Goal: Task Accomplishment & Management: Manage account settings

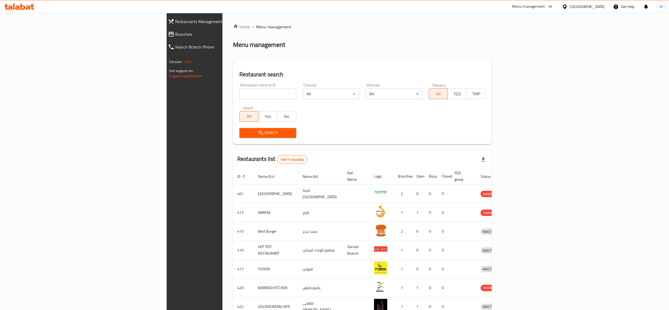
drag, startPoint x: 158, startPoint y: 93, endPoint x: 160, endPoint y: 91, distance: 3.2
click at [240, 93] on input "search" at bounding box center [268, 94] width 57 height 11
click button "Search" at bounding box center [268, 133] width 57 height 10
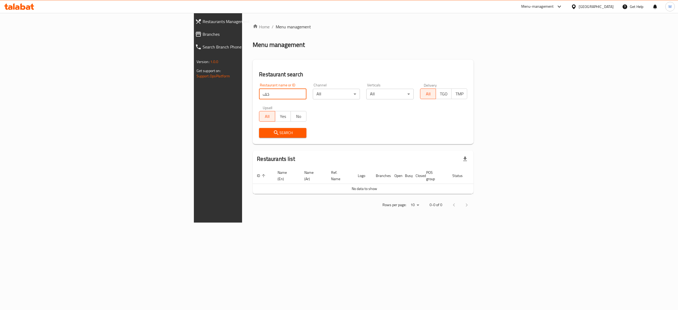
type input "خ"
type input "[PERSON_NAME]"
click button "Search" at bounding box center [282, 133] width 47 height 10
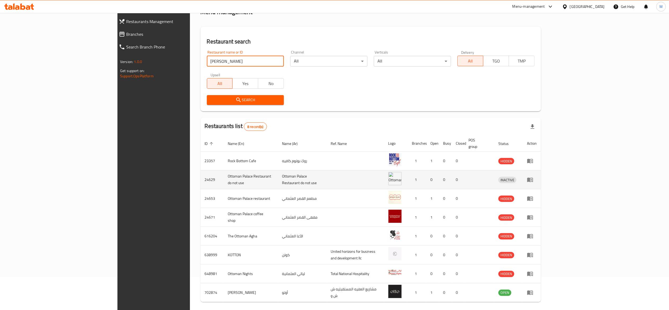
scroll to position [48, 0]
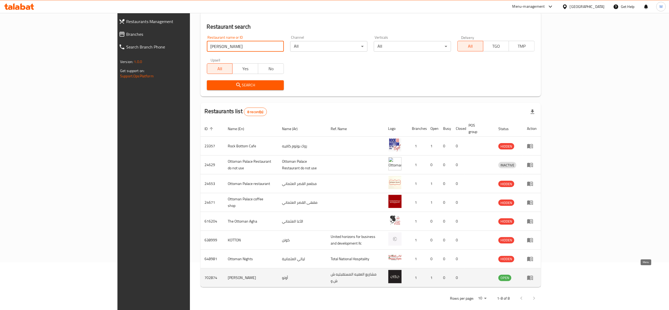
click at [533, 276] on icon "enhanced table" at bounding box center [531, 278] width 6 height 5
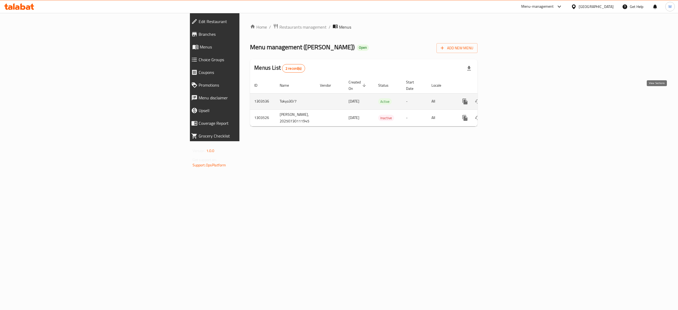
click at [506, 98] on icon "enhanced table" at bounding box center [503, 101] width 6 height 6
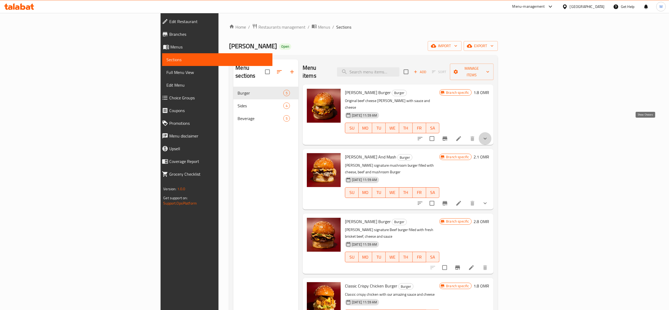
click at [489, 135] on icon "show more" at bounding box center [485, 138] width 6 height 6
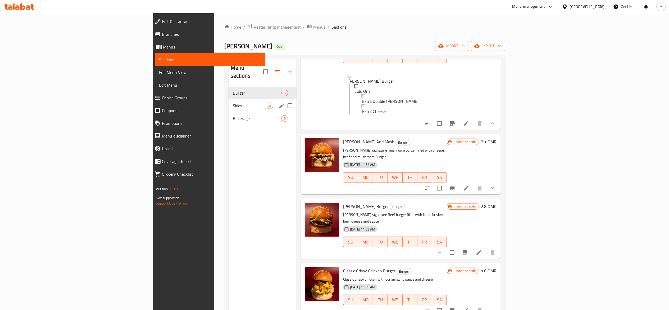
click at [229, 99] on div "Sides 4" at bounding box center [263, 105] width 68 height 13
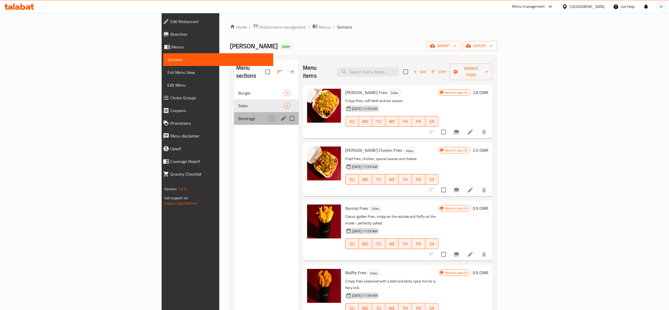
click at [234, 116] on div "Beverage 5" at bounding box center [266, 118] width 65 height 13
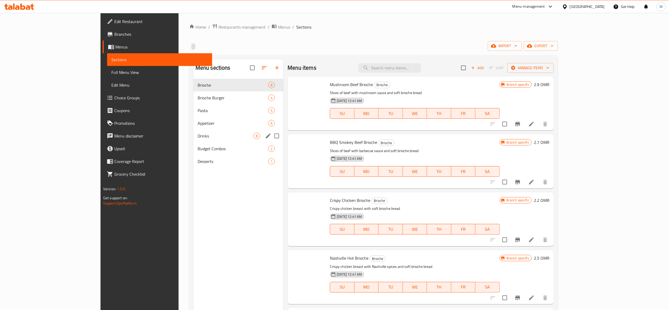
click at [198, 137] on span "Drinks" at bounding box center [226, 136] width 56 height 6
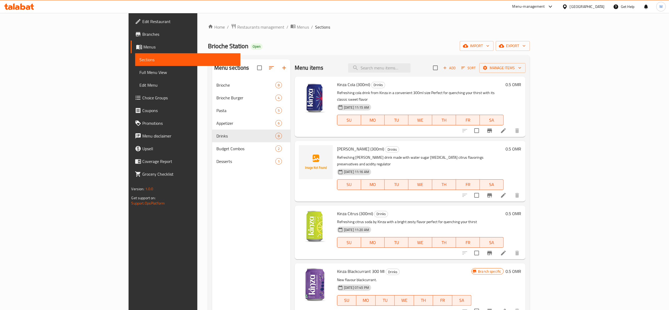
click at [142, 100] on span "Choice Groups" at bounding box center [189, 98] width 94 height 6
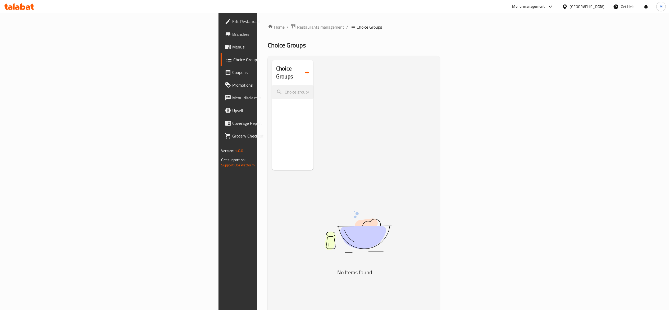
click at [233, 58] on span "Choice Groups" at bounding box center [279, 59] width 93 height 6
click at [221, 50] on link "Menus" at bounding box center [276, 47] width 110 height 13
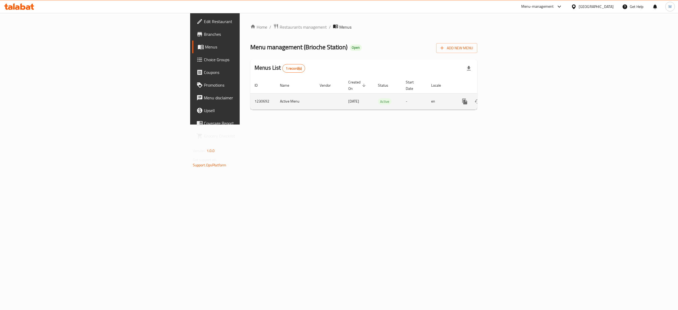
click at [506, 98] on icon "enhanced table" at bounding box center [503, 101] width 6 height 6
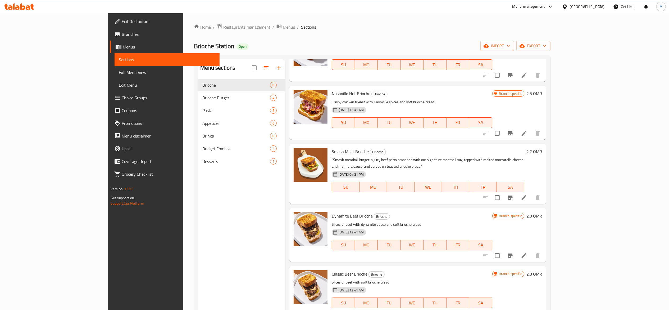
scroll to position [166, 0]
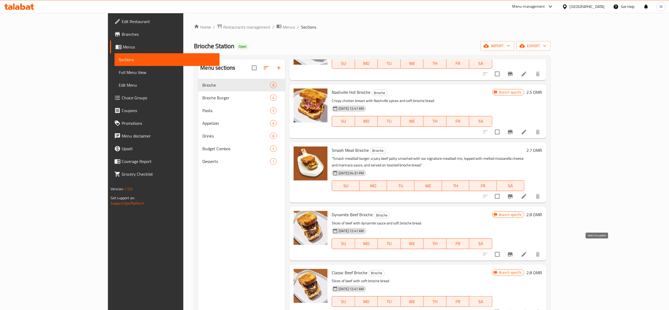
click at [503, 249] on input "checkbox" at bounding box center [497, 254] width 11 height 11
checkbox input "true"
click at [513, 252] on icon "Branch-specific-item" at bounding box center [510, 254] width 5 height 4
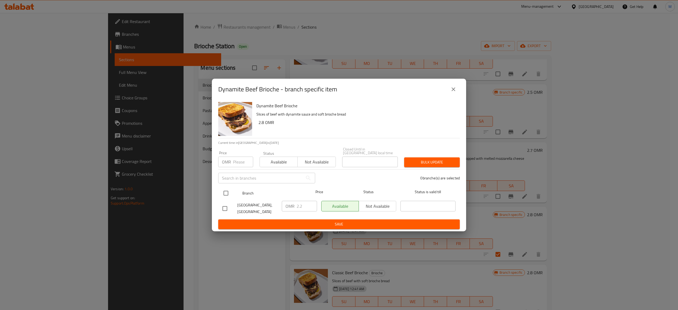
click at [223, 191] on input "checkbox" at bounding box center [225, 192] width 11 height 11
checkbox input "true"
click at [306, 202] on input "2.2" at bounding box center [306, 206] width 20 height 11
type input "2.8"
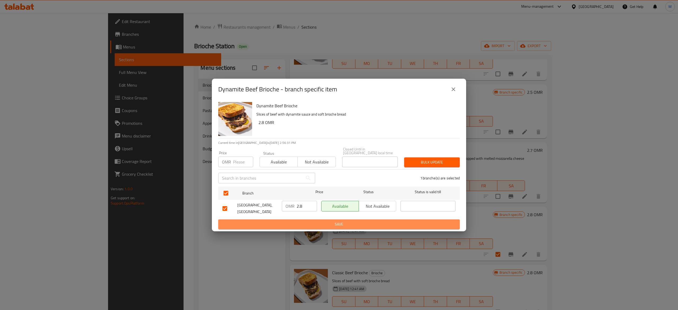
click at [368, 224] on span "Save" at bounding box center [338, 224] width 233 height 7
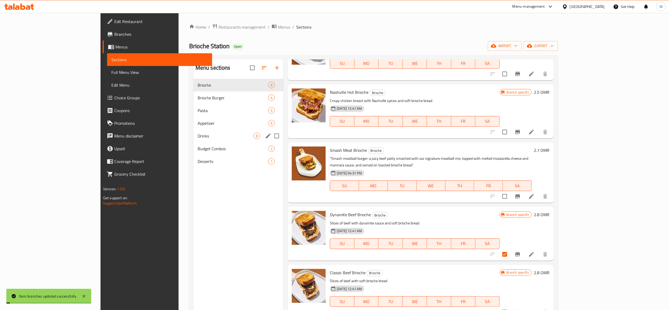
click at [198, 136] on span "Drinks" at bounding box center [226, 136] width 56 height 6
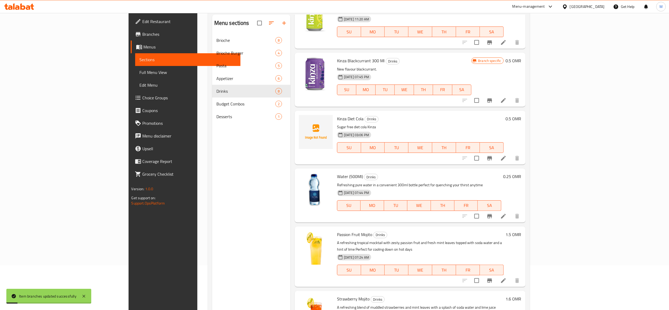
scroll to position [74, 0]
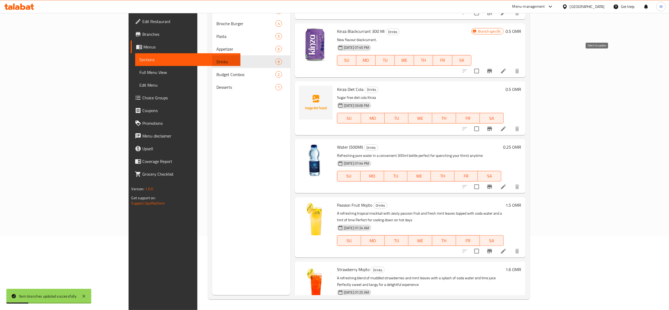
click at [483, 65] on input "checkbox" at bounding box center [476, 70] width 11 height 11
checkbox input "true"
click at [493, 68] on icon "Branch-specific-item" at bounding box center [490, 71] width 6 height 6
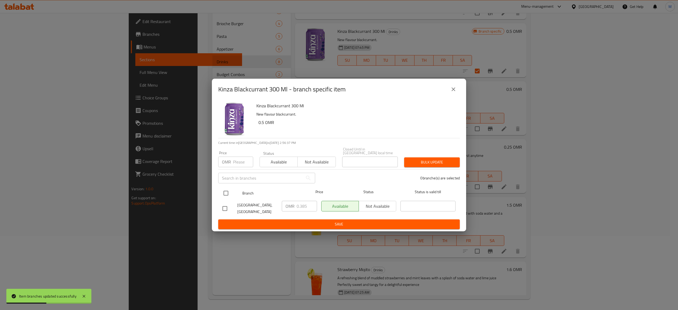
drag, startPoint x: 223, startPoint y: 193, endPoint x: 227, endPoint y: 191, distance: 4.4
click at [227, 191] on input "checkbox" at bounding box center [225, 192] width 11 height 11
checkbox input "true"
click at [311, 206] on input "-0.615" at bounding box center [306, 206] width 20 height 11
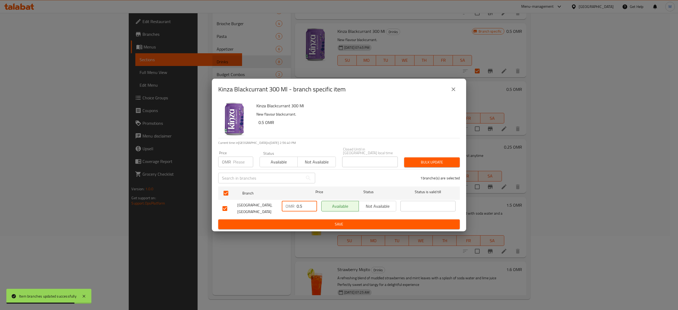
type input "0.5"
click at [319, 222] on span "Save" at bounding box center [338, 224] width 233 height 7
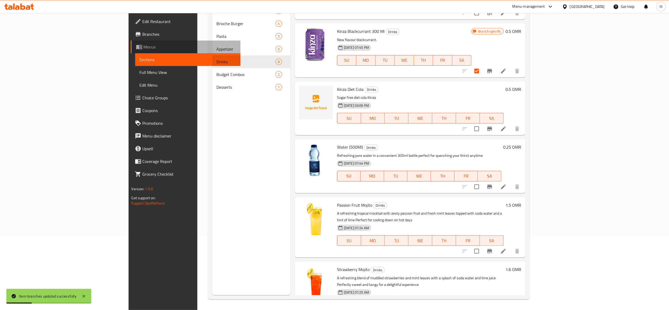
click at [143, 47] on span "Menus" at bounding box center [189, 47] width 93 height 6
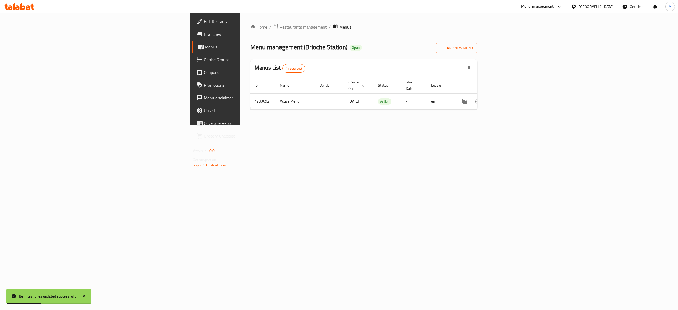
click at [280, 26] on span "Restaurants management" at bounding box center [303, 27] width 47 height 6
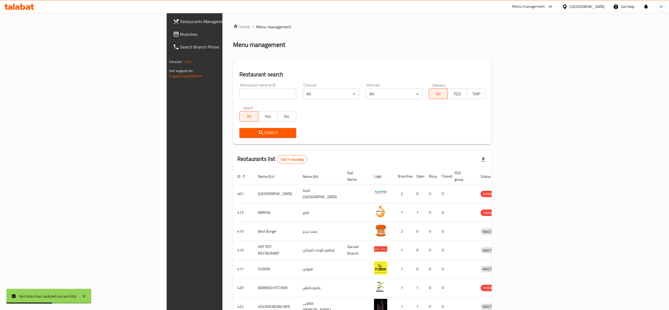
click at [240, 89] on input "search" at bounding box center [268, 94] width 57 height 11
type input "[PERSON_NAME]"
click button "Search" at bounding box center [268, 133] width 57 height 10
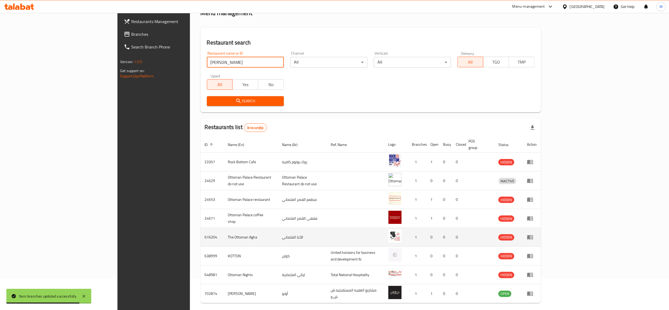
scroll to position [48, 0]
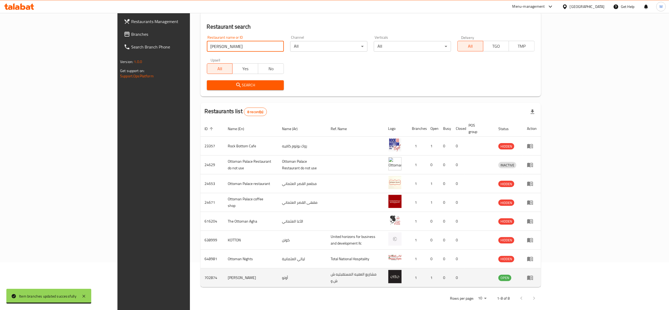
click at [541, 276] on td "enhanced table" at bounding box center [532, 277] width 18 height 19
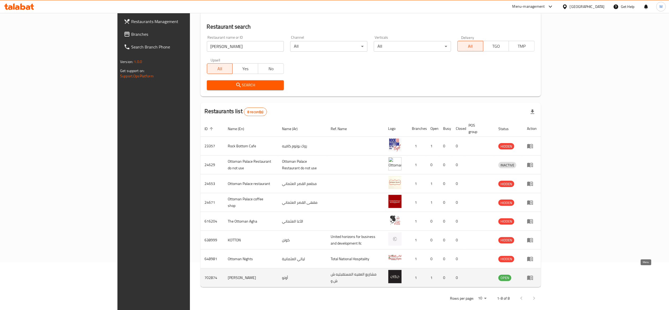
click at [533, 276] on icon "enhanced table" at bounding box center [531, 278] width 6 height 5
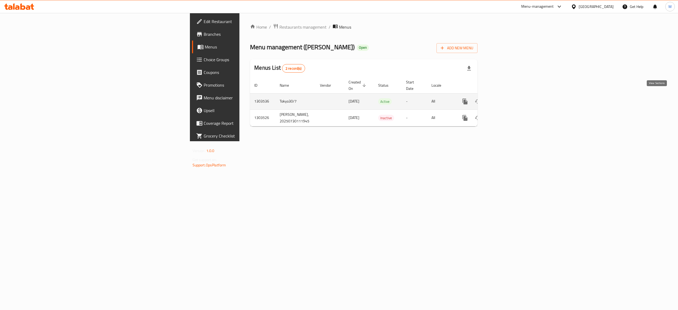
click at [506, 99] on icon "enhanced table" at bounding box center [503, 101] width 6 height 6
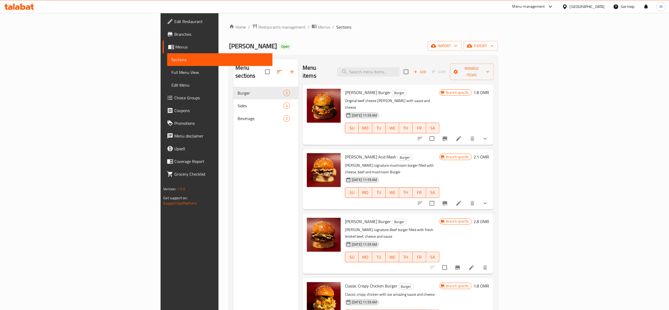
click at [558, 3] on div "Menu-management" at bounding box center [534, 6] width 50 height 13
click at [489, 135] on icon "show more" at bounding box center [485, 138] width 6 height 6
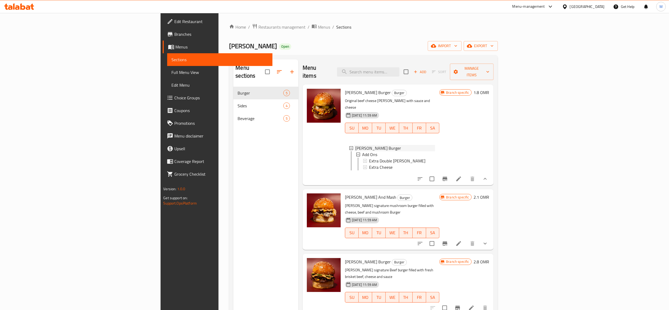
click at [397, 145] on div "[PERSON_NAME] Burger" at bounding box center [396, 148] width 80 height 6
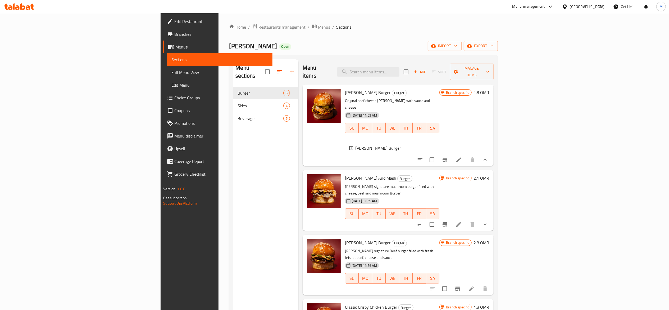
click at [397, 145] on div "[PERSON_NAME] Burger" at bounding box center [396, 148] width 80 height 6
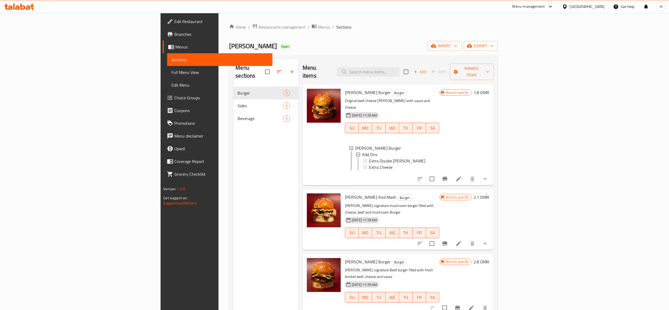
scroll to position [1, 0]
click at [489, 240] on icon "show more" at bounding box center [485, 243] width 6 height 6
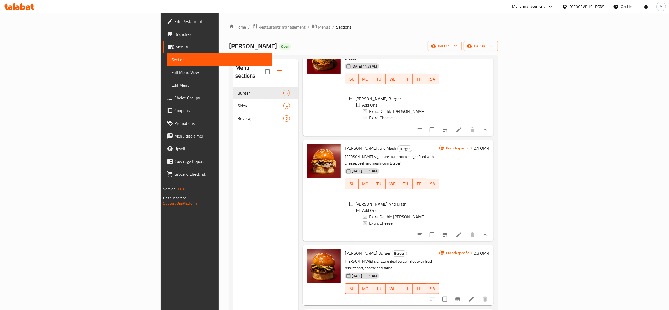
scroll to position [89, 0]
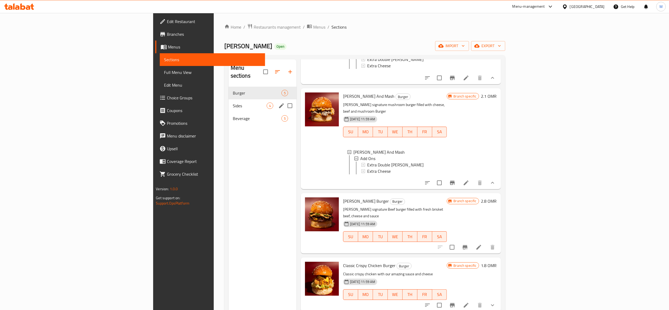
click at [233, 102] on span "Sides" at bounding box center [250, 105] width 34 height 6
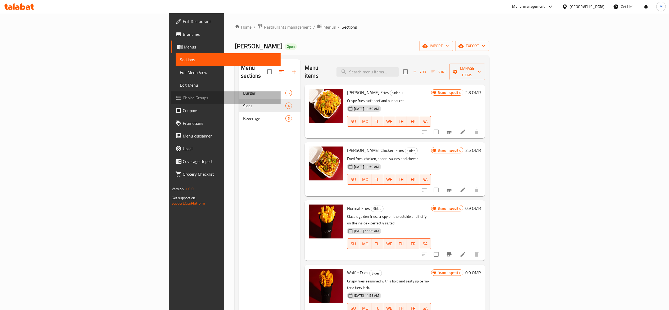
click at [183, 101] on span "Choice Groups" at bounding box center [230, 98] width 94 height 6
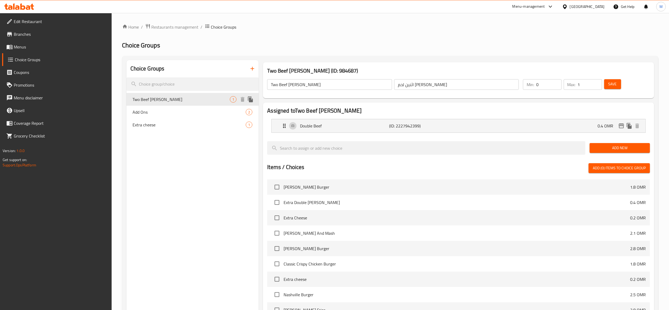
click at [187, 101] on span "Two Beef Patty" at bounding box center [181, 99] width 97 height 6
